Goal: Task Accomplishment & Management: Use online tool/utility

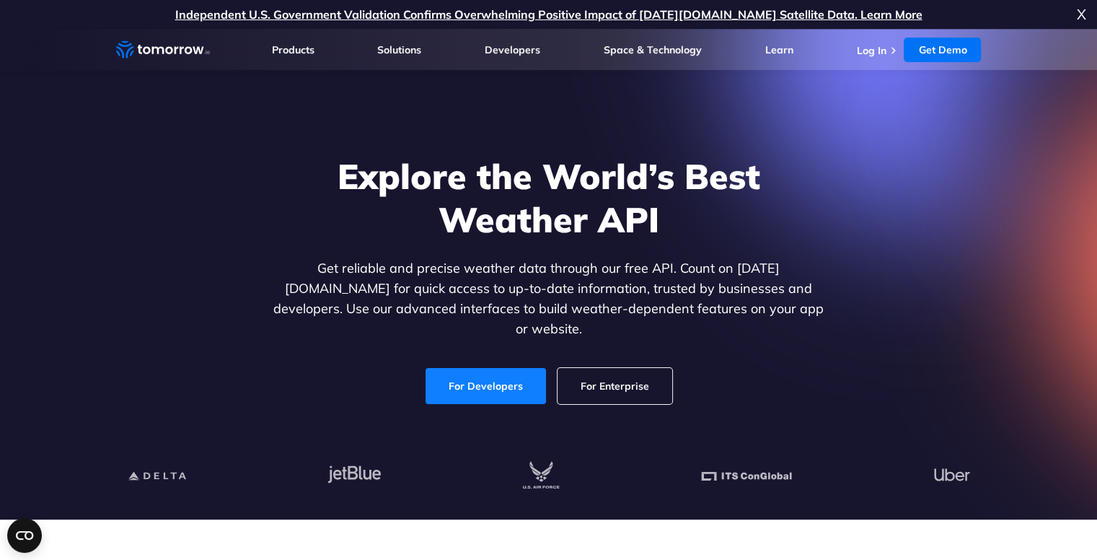
click at [476, 379] on link "For Developers" at bounding box center [486, 386] width 120 height 36
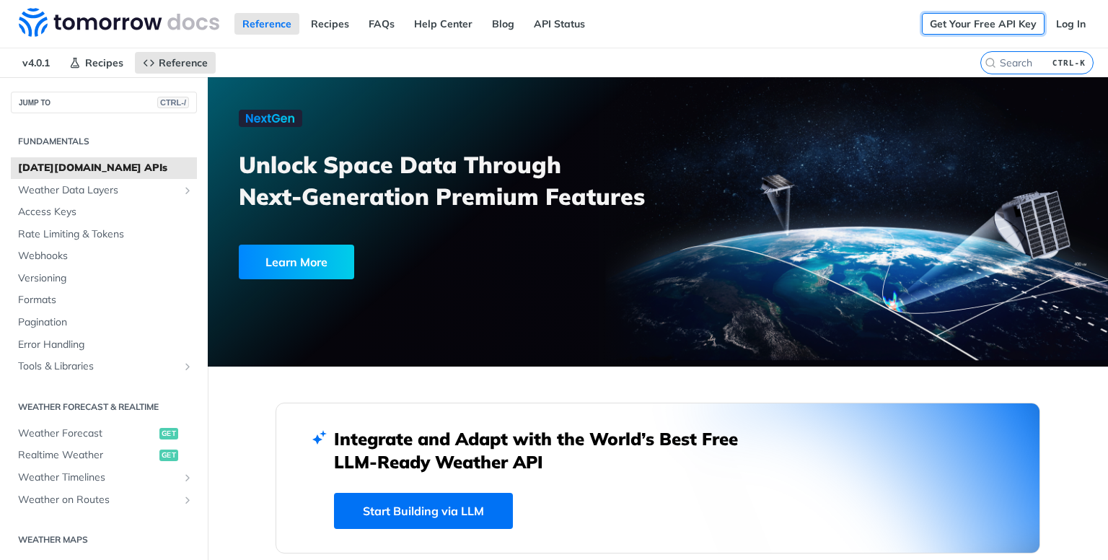
click at [1006, 26] on link "Get Your Free API Key" at bounding box center [983, 24] width 123 height 22
click at [1057, 32] on link "Log In" at bounding box center [1070, 24] width 45 height 22
